Goal: Find specific page/section

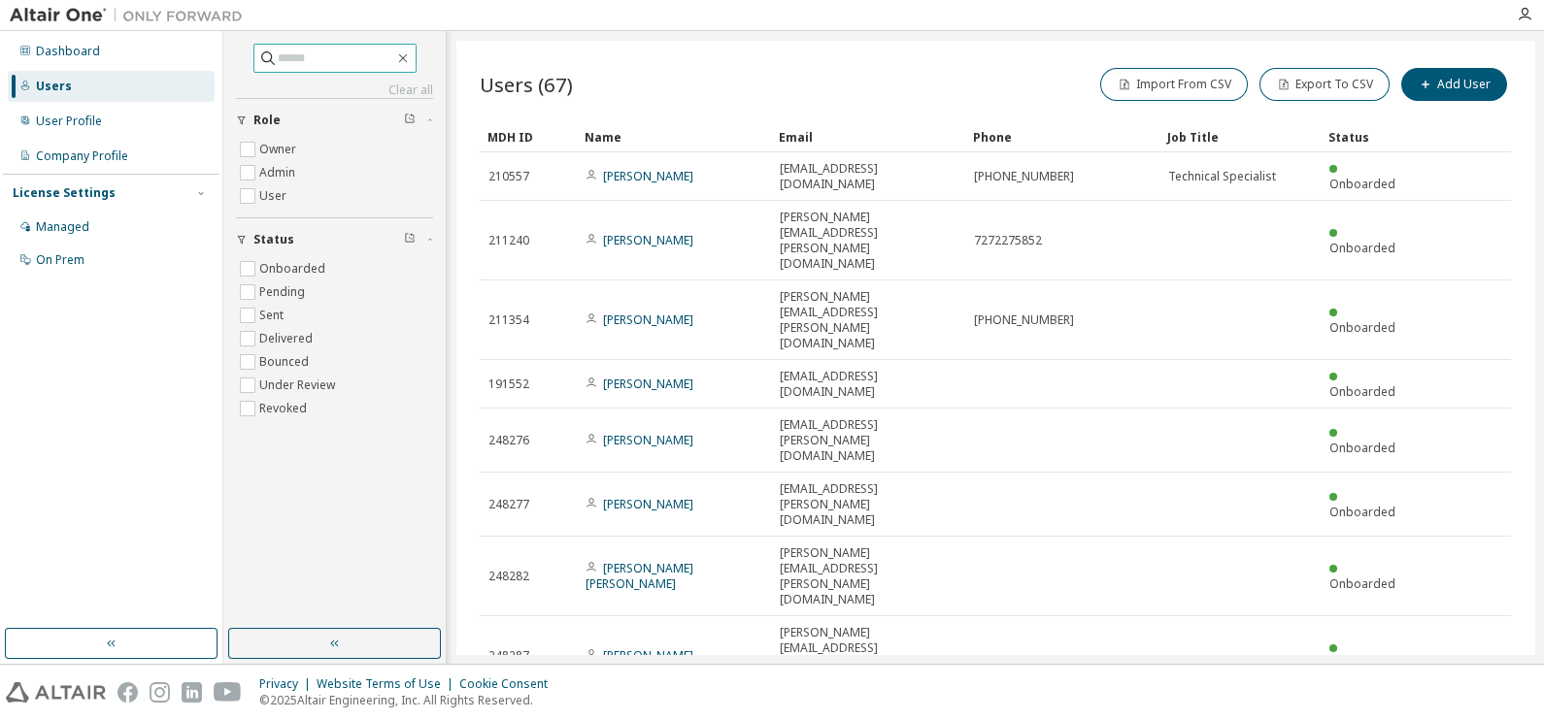
click at [338, 55] on input "text" at bounding box center [336, 58] width 116 height 19
type input "***"
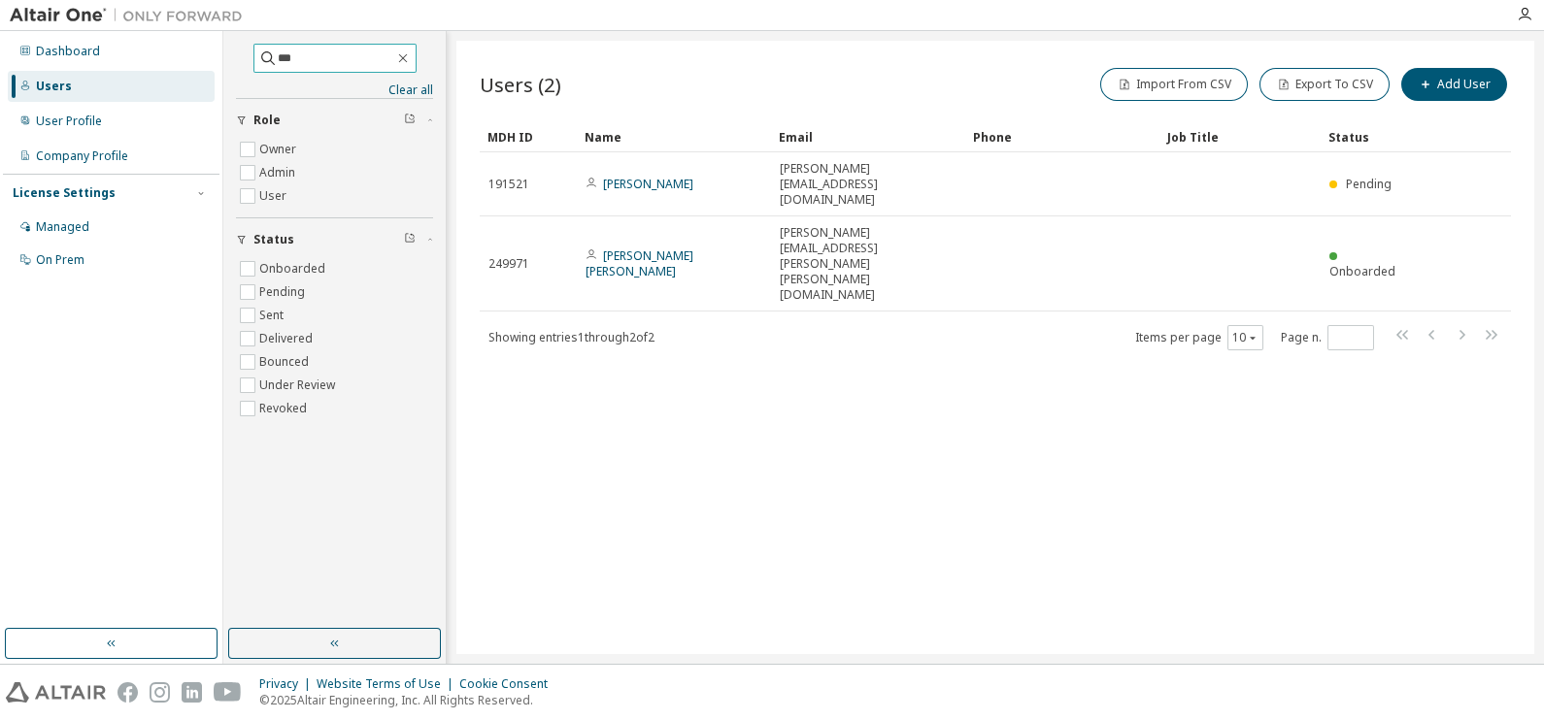
click at [416, 53] on span "***" at bounding box center [334, 58] width 163 height 29
click at [411, 53] on icon "button" at bounding box center [403, 58] width 16 height 16
